Goal: Register for event/course

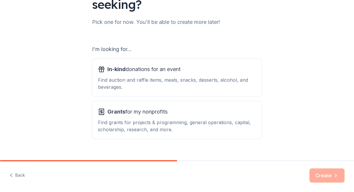
scroll to position [78, 0]
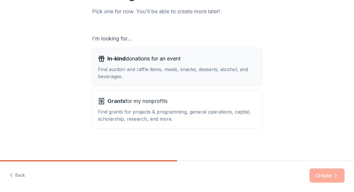
click at [162, 57] on span "In-kind donations for an event" at bounding box center [143, 58] width 73 height 9
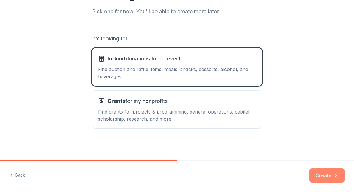
click at [319, 174] on button "Create" at bounding box center [327, 176] width 35 height 14
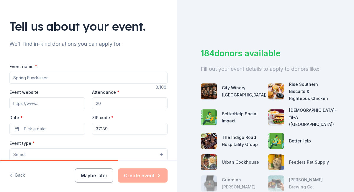
scroll to position [37, 0]
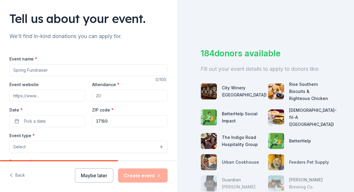
click at [36, 71] on input "Event name *" at bounding box center [88, 70] width 158 height 12
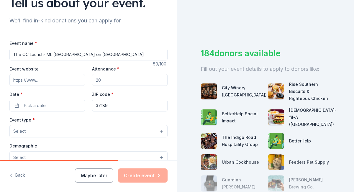
scroll to position [53, 0]
type input "The OC Launch- Mt. [GEOGRAPHIC_DATA] on [GEOGRAPHIC_DATA]"
click at [52, 81] on input "Event website" at bounding box center [47, 80] width 76 height 12
type input "[DOMAIN_NAME]"
click at [113, 80] on input "Attendance *" at bounding box center [130, 80] width 76 height 12
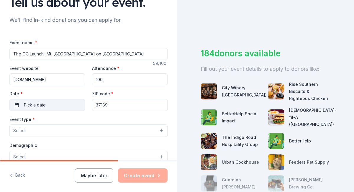
type input "100"
click at [43, 105] on span "Pick a date" at bounding box center [35, 105] width 22 height 7
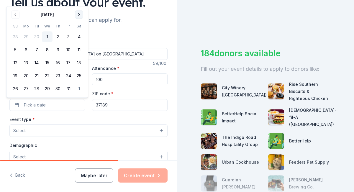
click at [77, 16] on button "Go to next month" at bounding box center [79, 15] width 8 height 8
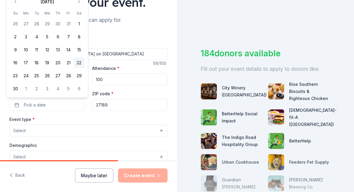
click at [81, 64] on button "22" at bounding box center [79, 63] width 11 height 11
click at [113, 106] on input "37189" at bounding box center [130, 105] width 76 height 12
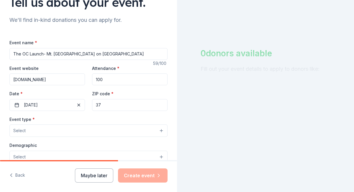
type input "3"
type input "37208"
click at [102, 120] on div "Event type * Select" at bounding box center [88, 127] width 158 height 22
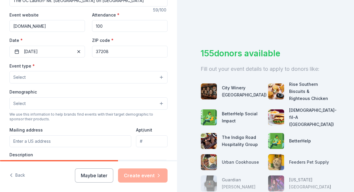
scroll to position [110, 0]
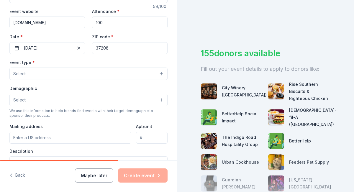
click at [162, 75] on button "Select" at bounding box center [88, 74] width 158 height 12
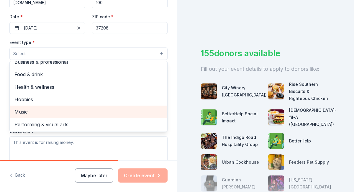
scroll to position [0, 0]
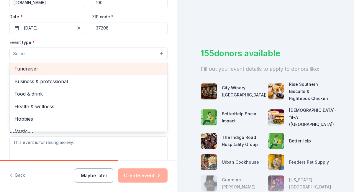
click at [75, 69] on span "Fundraiser" at bounding box center [88, 69] width 148 height 8
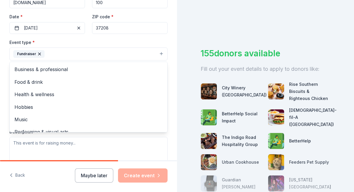
click at [95, 41] on div "Event type * Fundraiser Business & professional Food & drink Health & wellness …" at bounding box center [88, 50] width 158 height 22
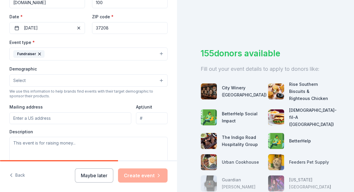
click at [161, 80] on button "Select" at bounding box center [88, 80] width 158 height 12
